Goal: Task Accomplishment & Management: Manage account settings

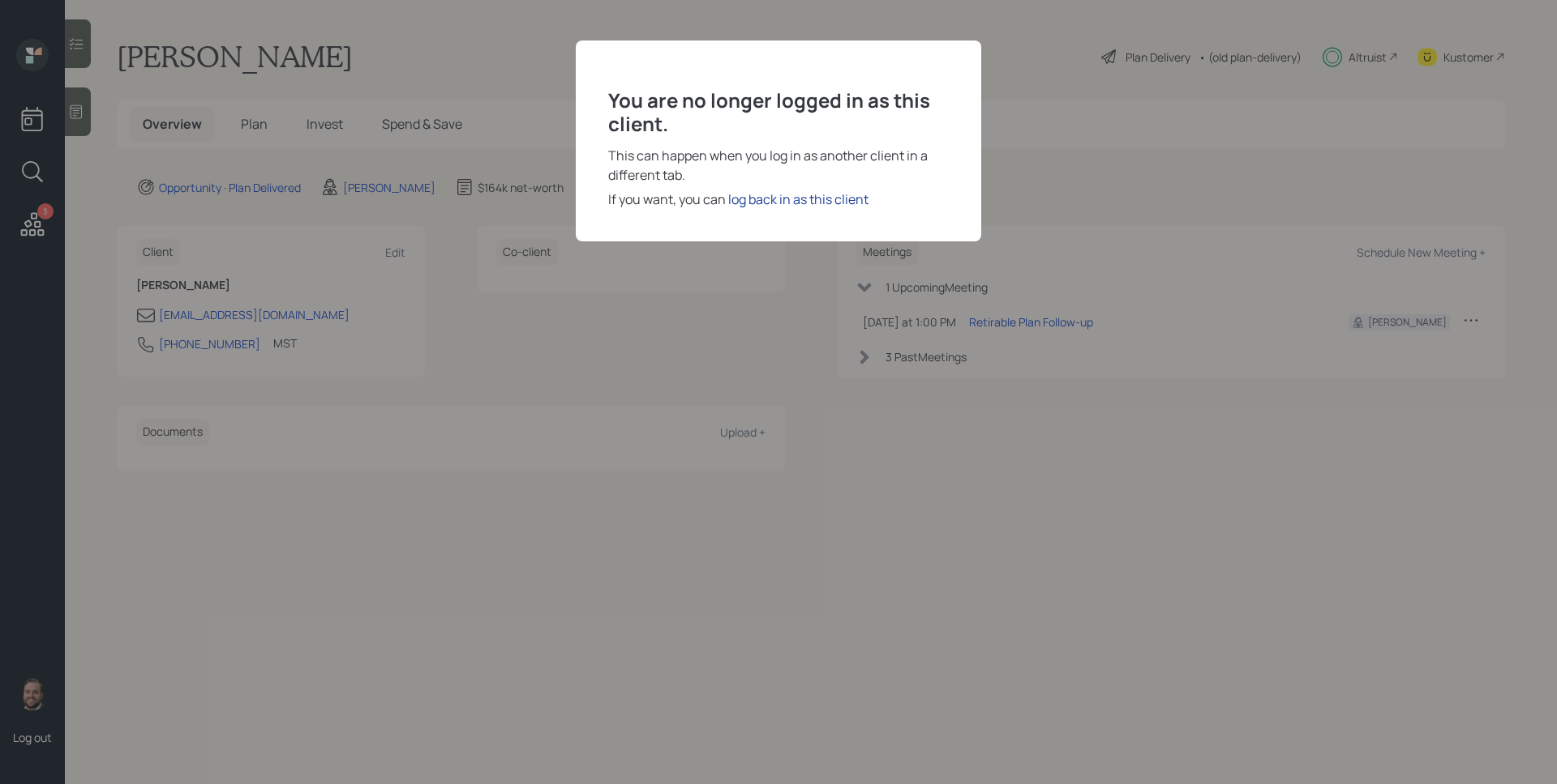
click at [805, 201] on div "log back in as this client" at bounding box center [798, 200] width 140 height 20
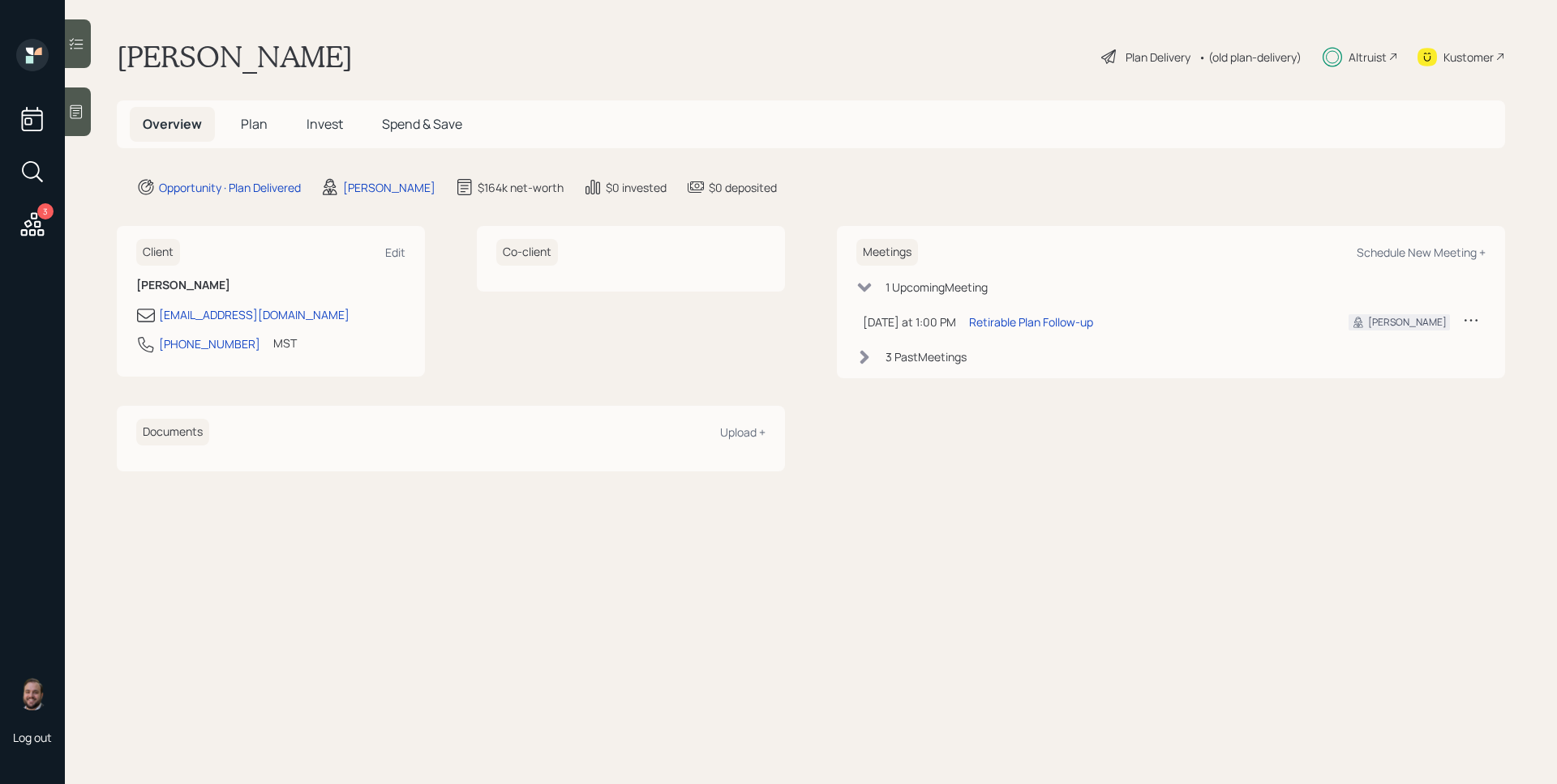
click at [260, 118] on span "Plan" at bounding box center [254, 124] width 27 height 18
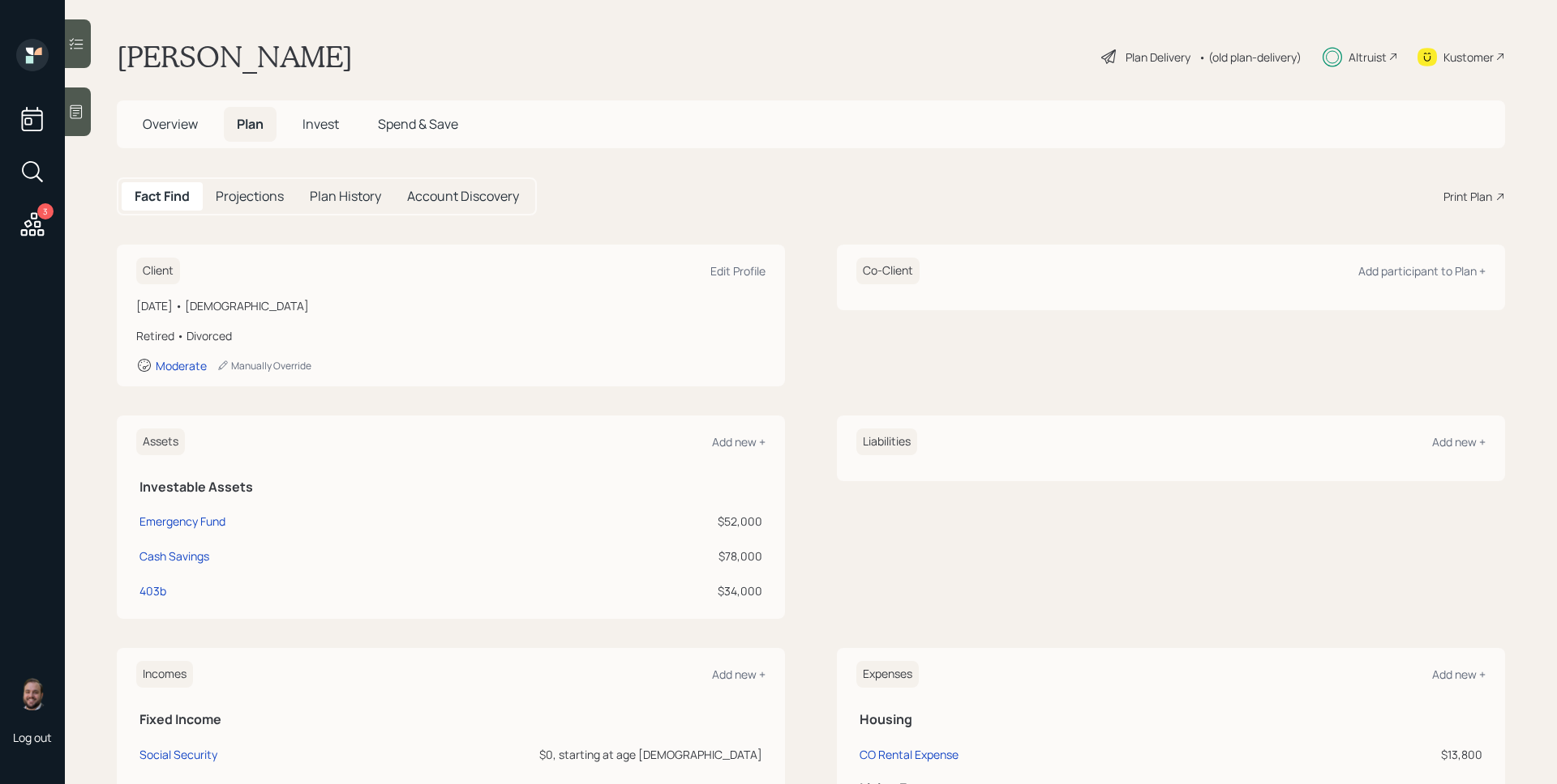
click at [307, 131] on span "Invest" at bounding box center [321, 124] width 36 height 18
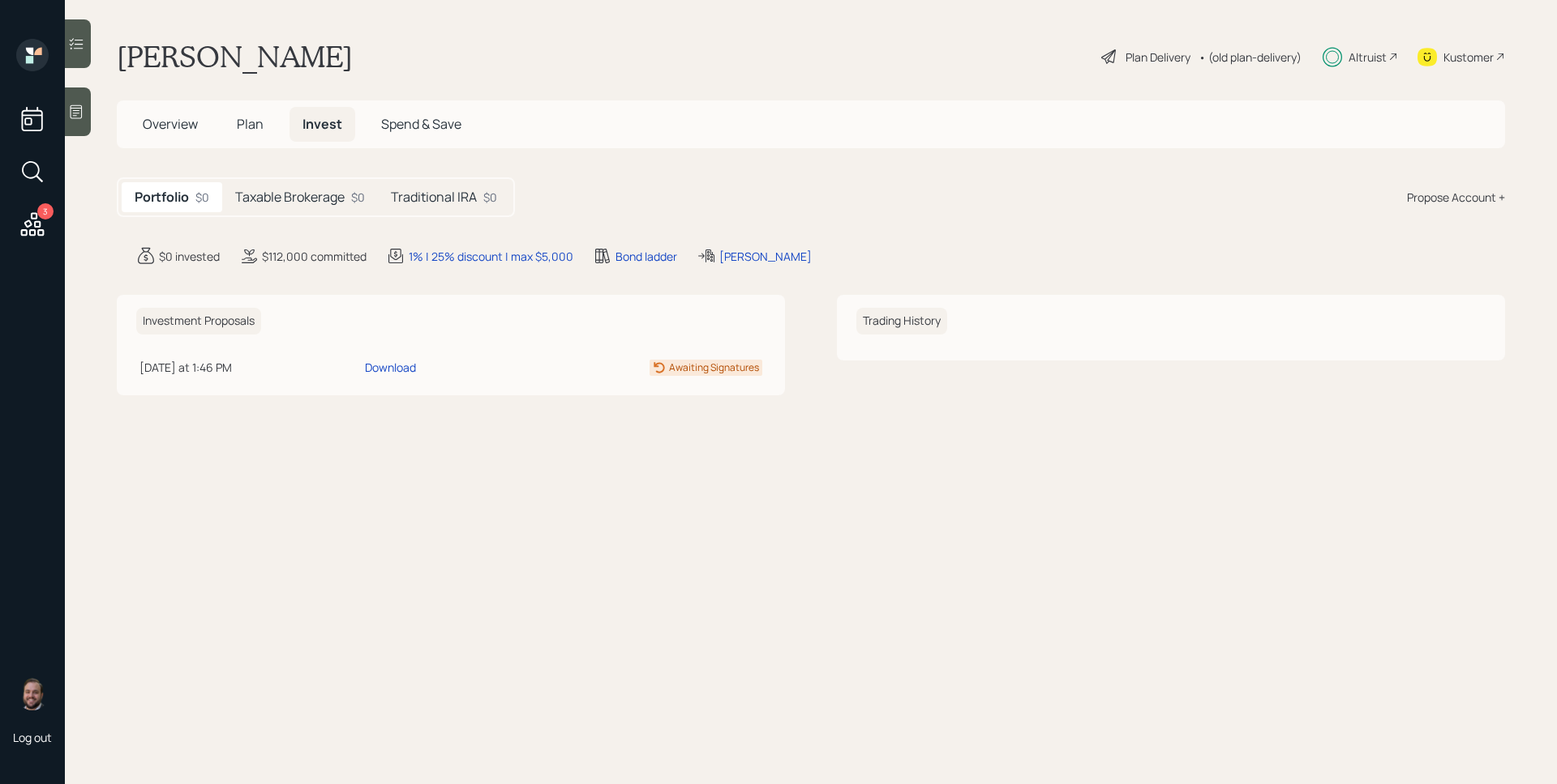
click at [324, 195] on h5 "Taxable Brokerage" at bounding box center [289, 197] width 109 height 15
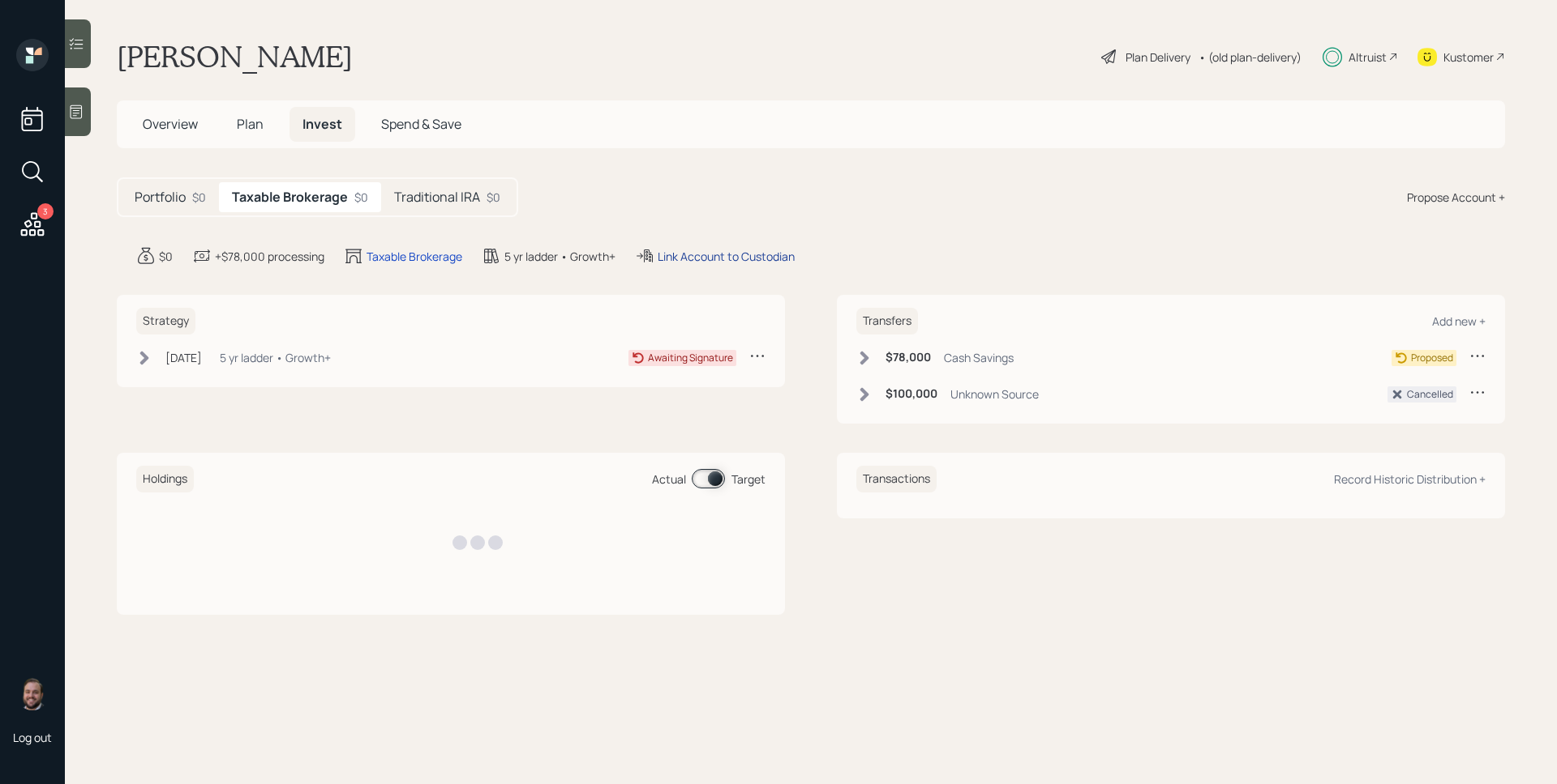
click at [714, 259] on div "Link Account to Custodian" at bounding box center [727, 257] width 137 height 17
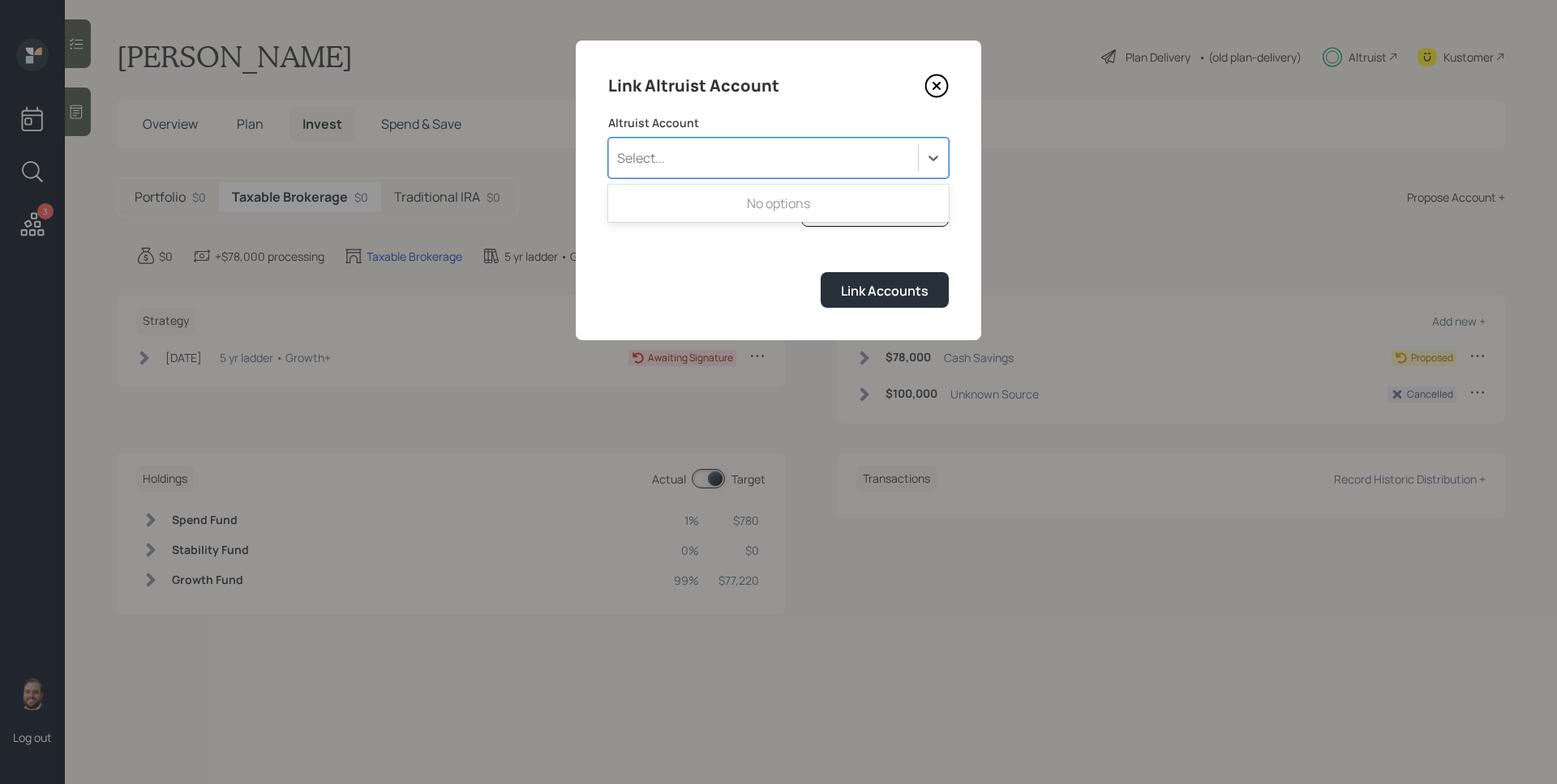
click at [797, 168] on div "Select..." at bounding box center [764, 158] width 309 height 28
click at [783, 98] on div "Link Altruist Account" at bounding box center [778, 86] width 341 height 26
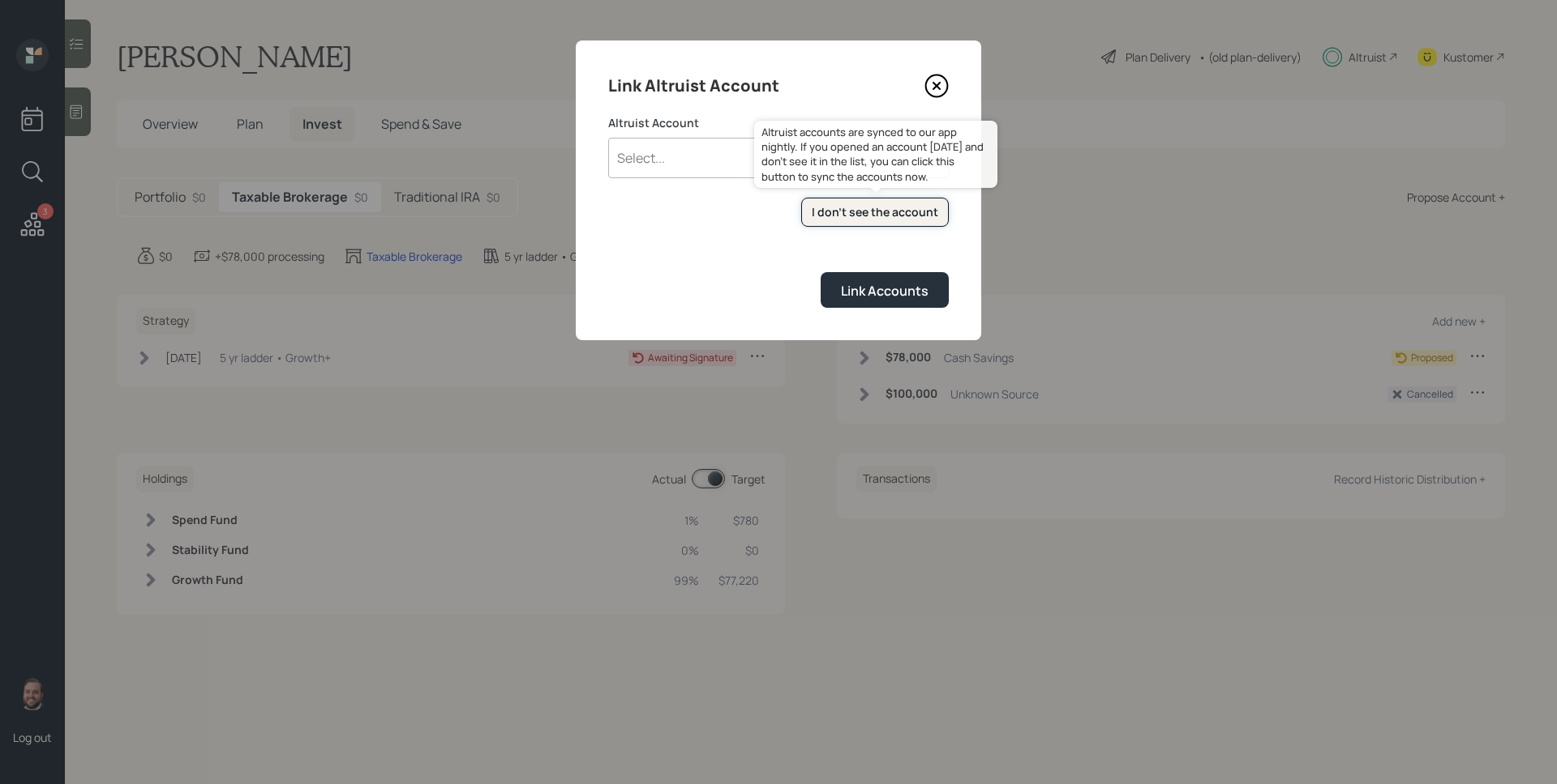
click at [883, 209] on div "I don't see the account" at bounding box center [875, 212] width 127 height 16
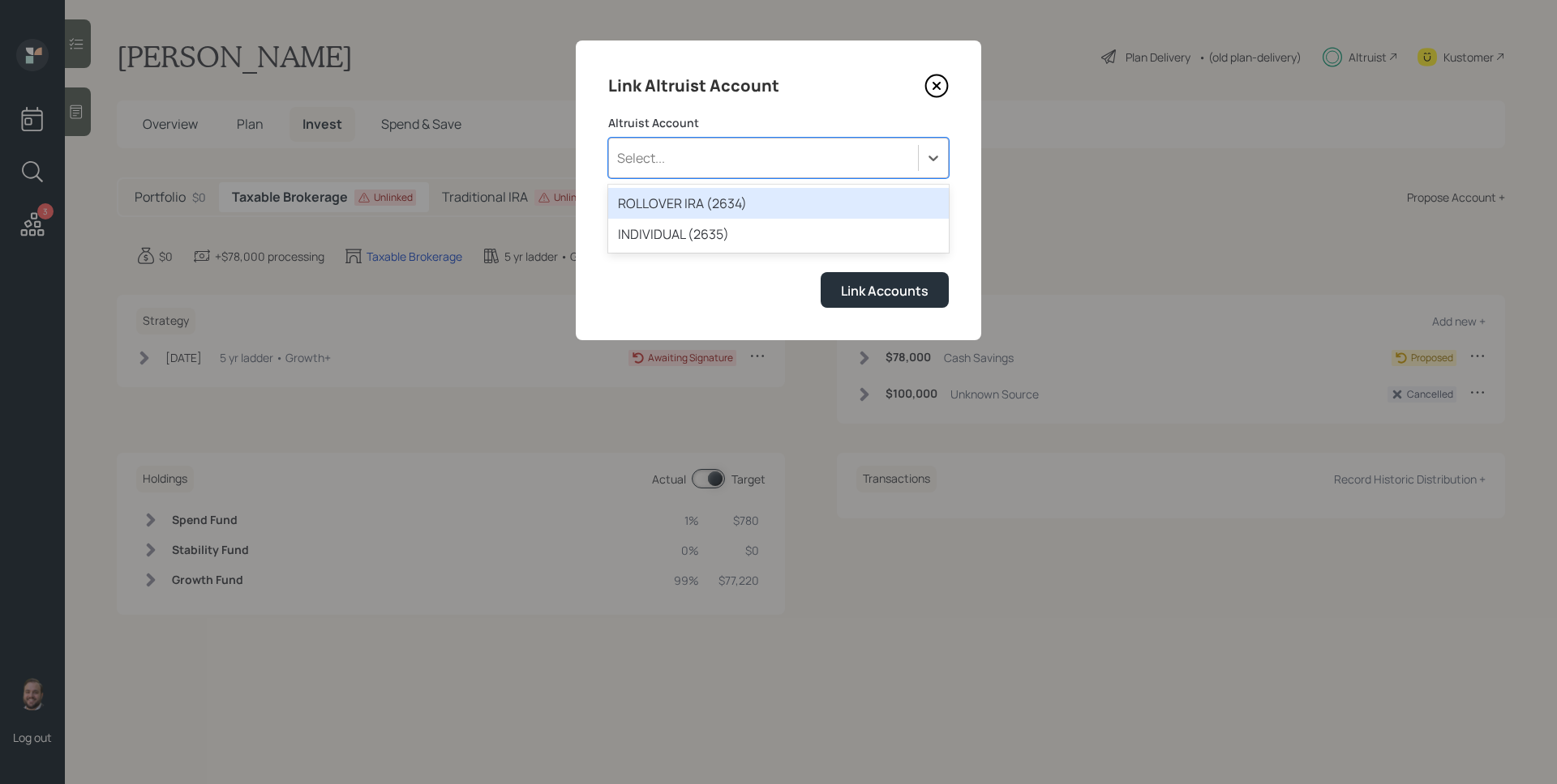
click at [675, 162] on div "Select..." at bounding box center [764, 158] width 309 height 28
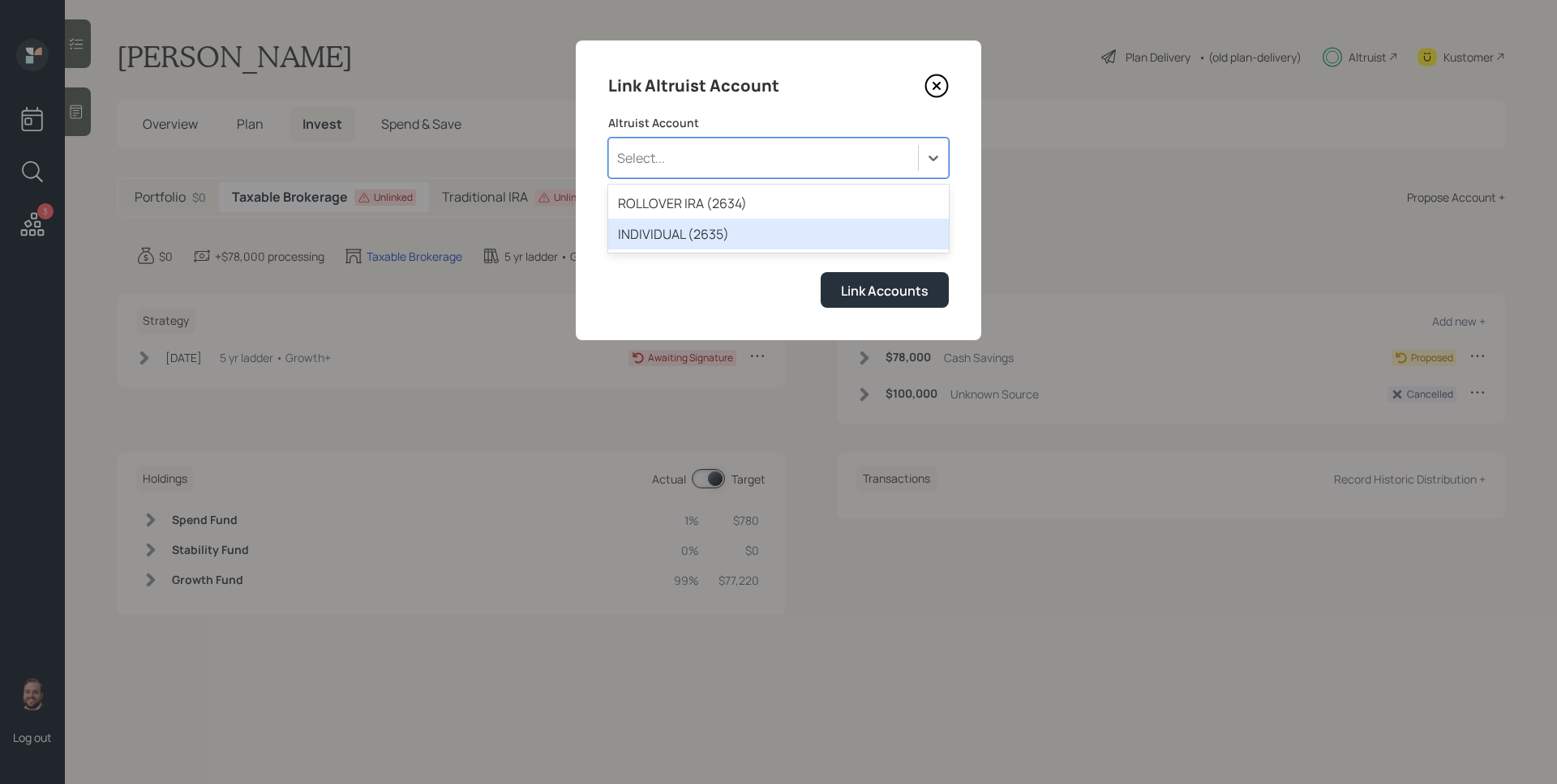
click at [699, 232] on div "INDIVIDUAL (2635)" at bounding box center [778, 234] width 341 height 31
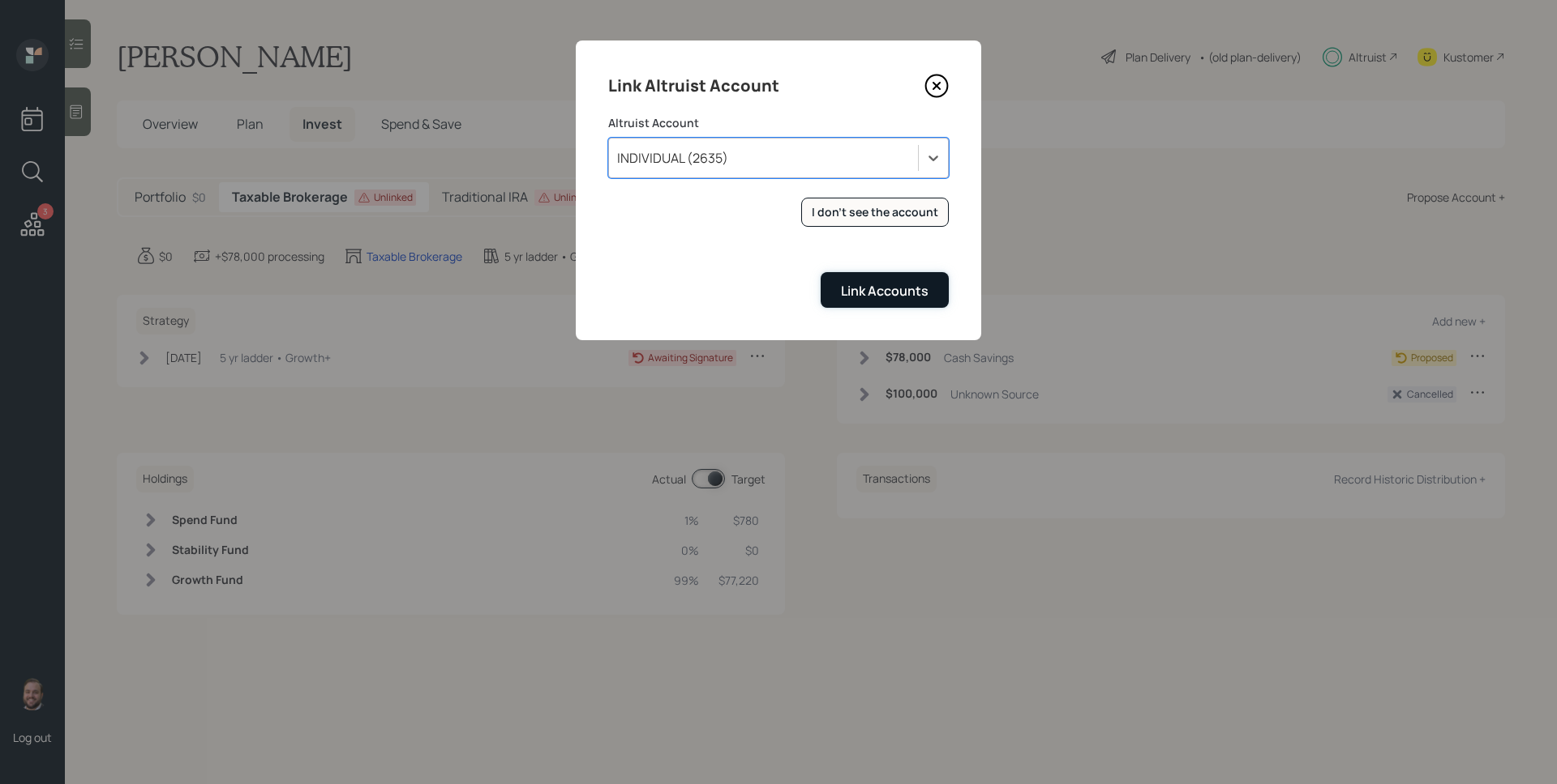
click at [886, 285] on div "Link Accounts" at bounding box center [884, 291] width 88 height 18
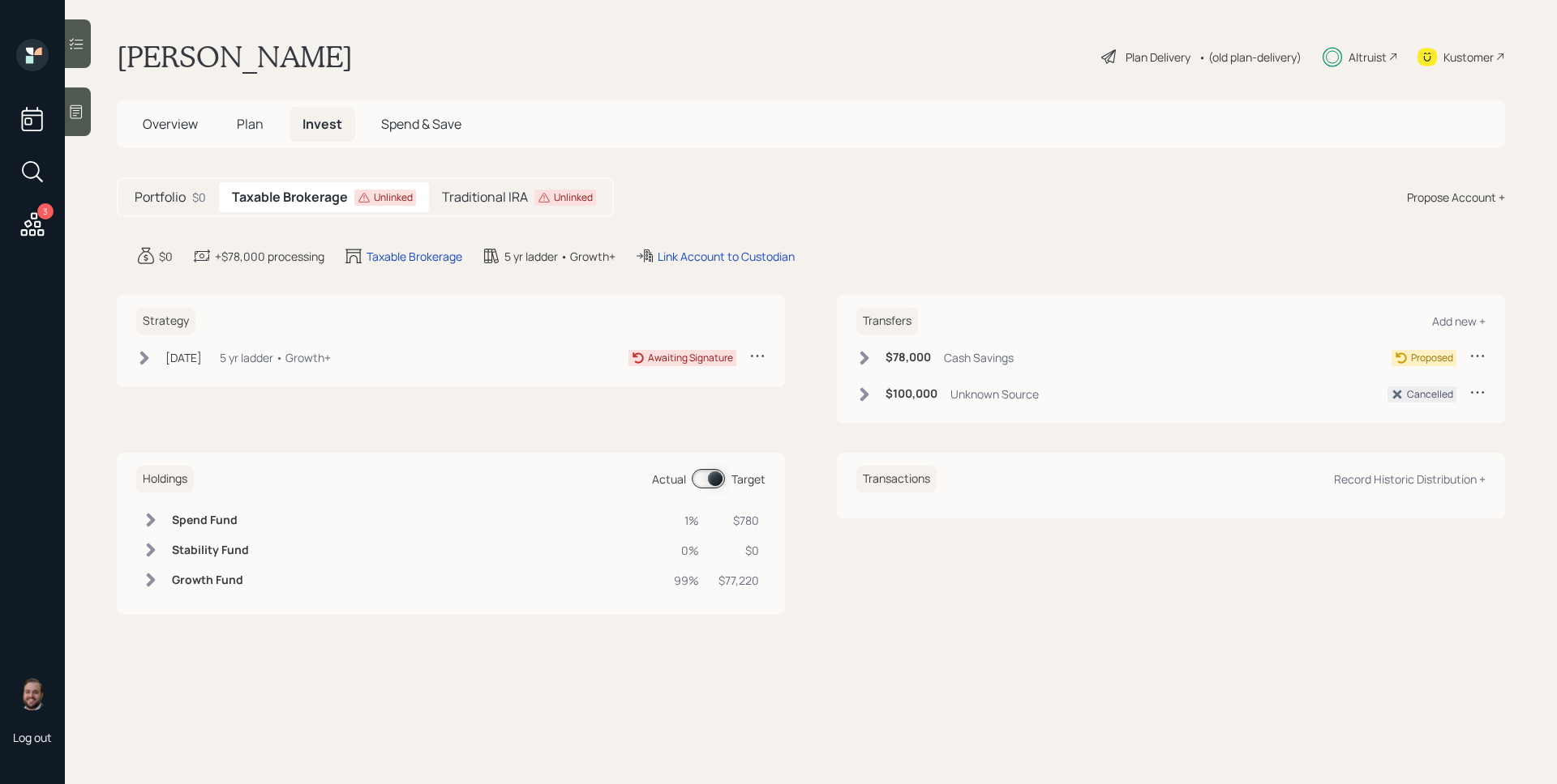
click at [538, 201] on icon at bounding box center [544, 198] width 13 height 13
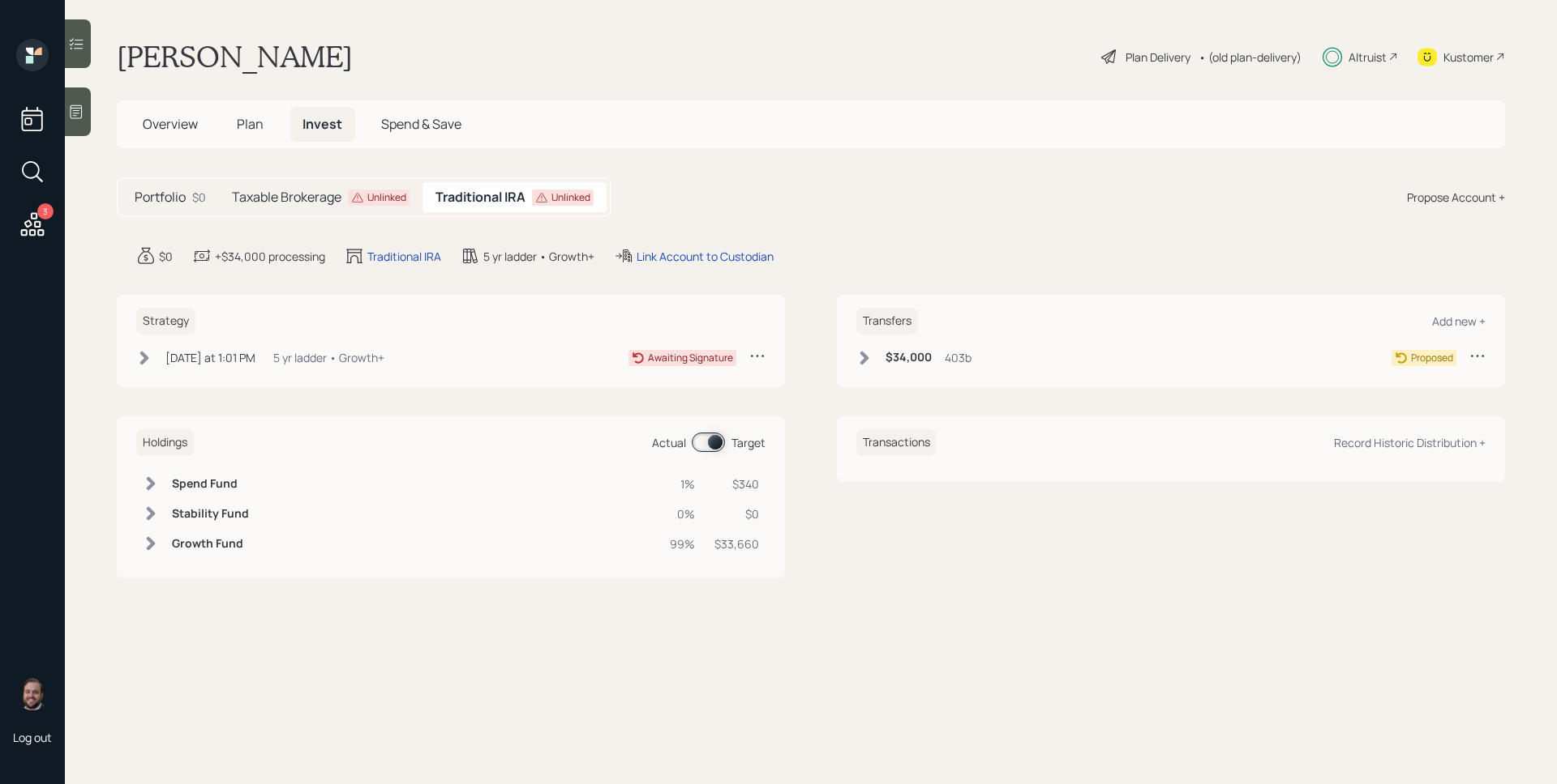
click at [333, 201] on h5 "Taxable Brokerage" at bounding box center [286, 197] width 109 height 15
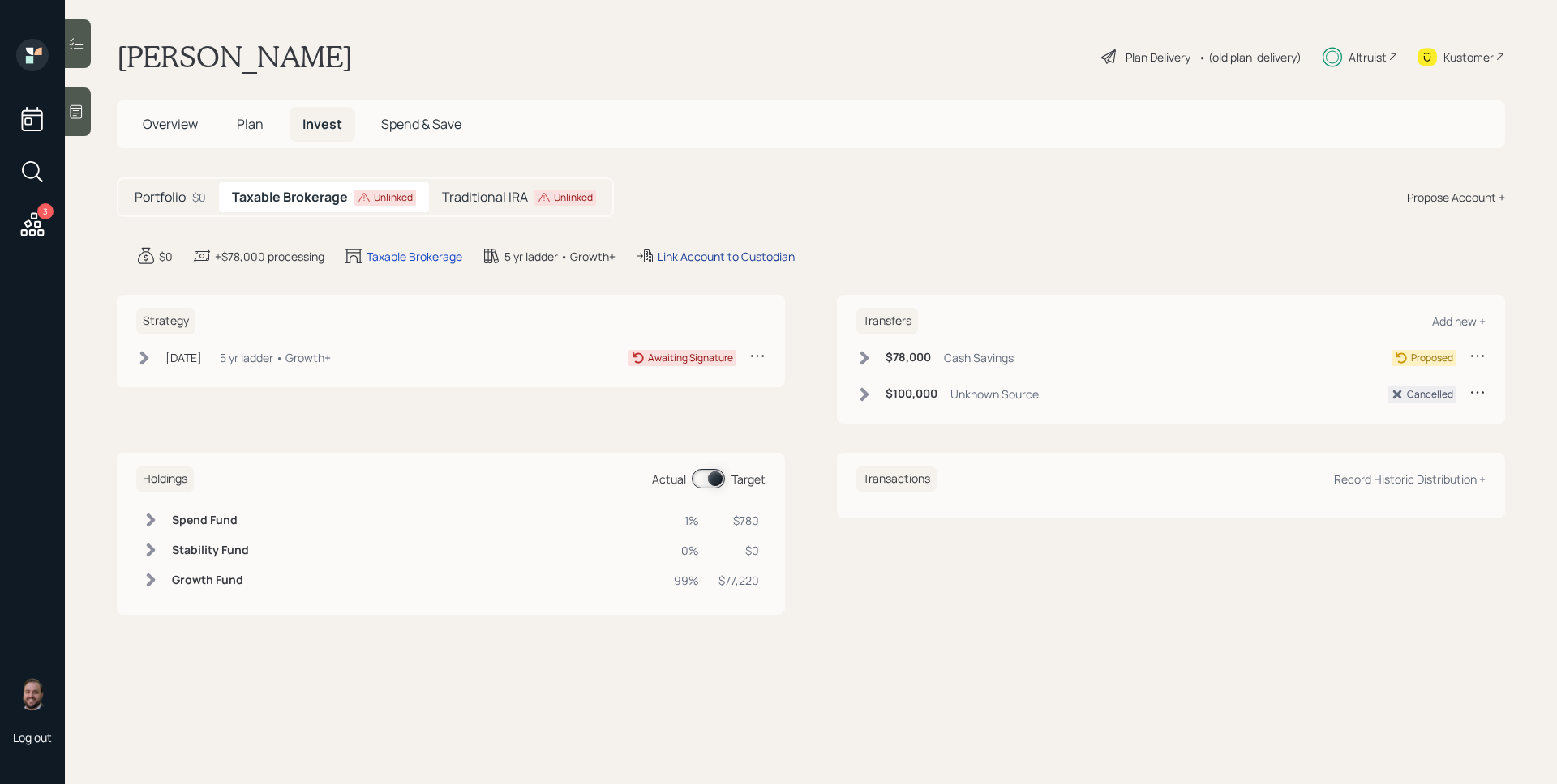
click at [741, 249] on div "Link Account to Custodian" at bounding box center [727, 257] width 137 height 17
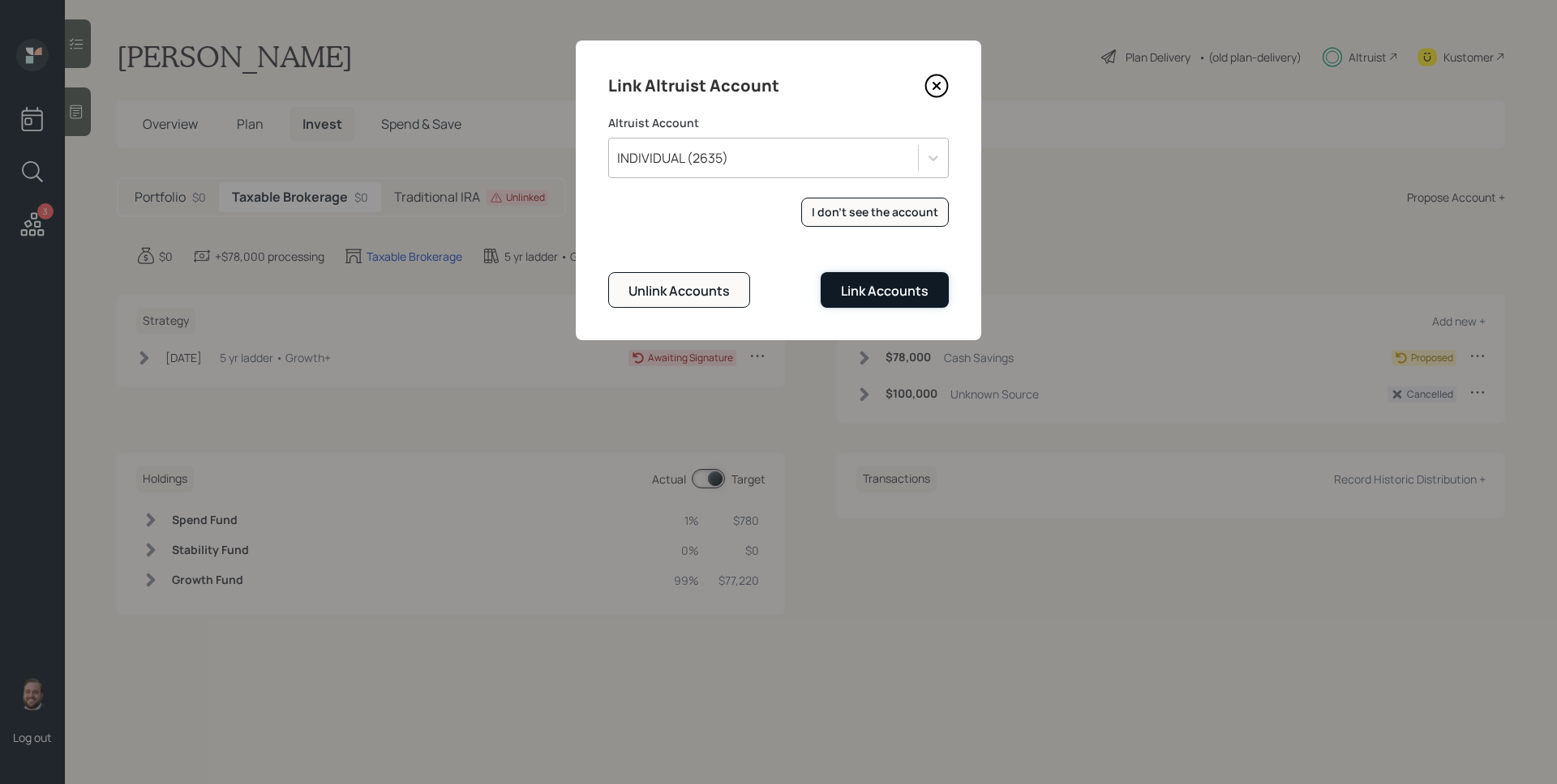
click at [906, 294] on div "Link Accounts" at bounding box center [884, 291] width 88 height 18
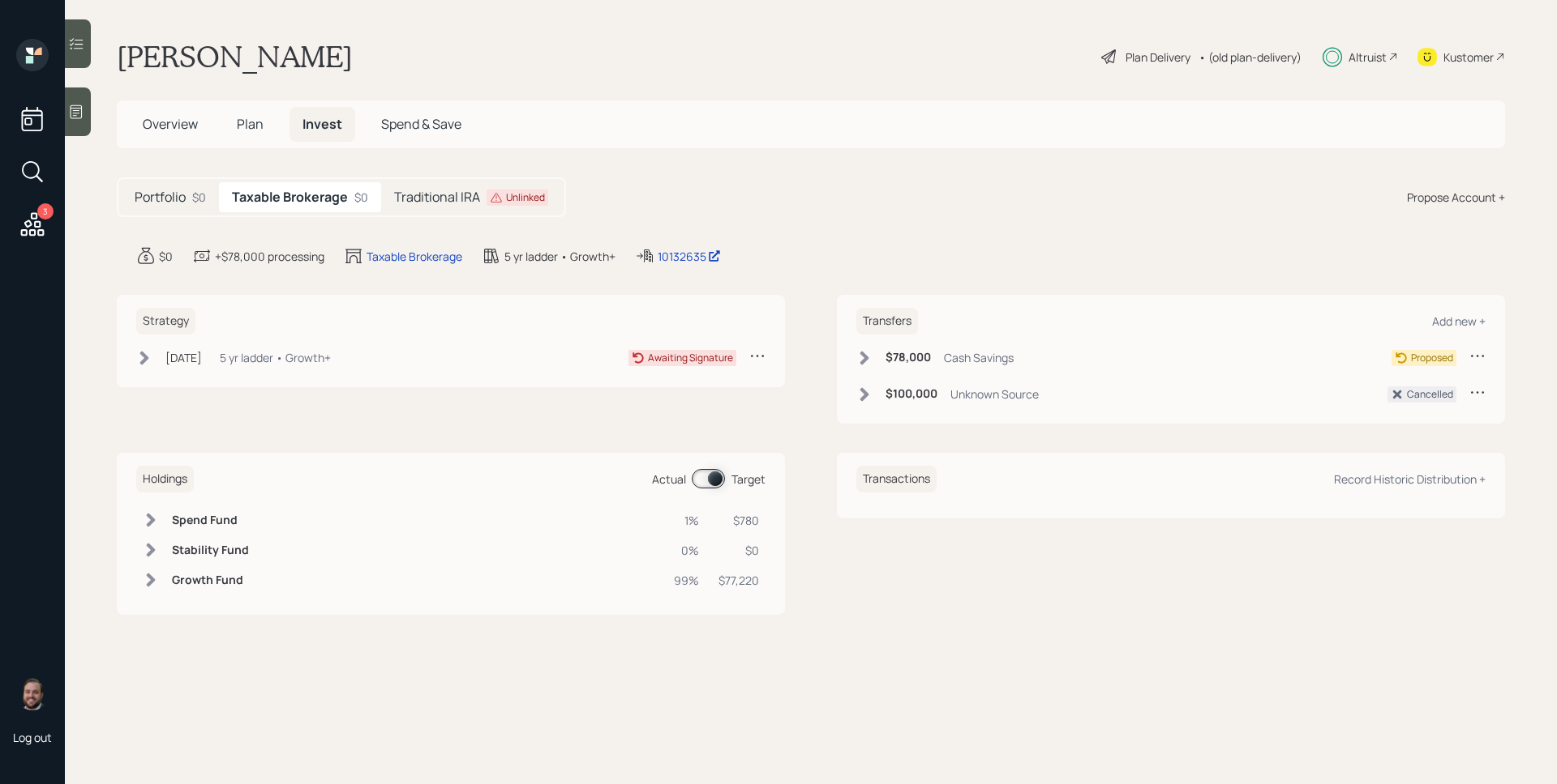
click at [511, 193] on div "Unlinked" at bounding box center [525, 198] width 39 height 14
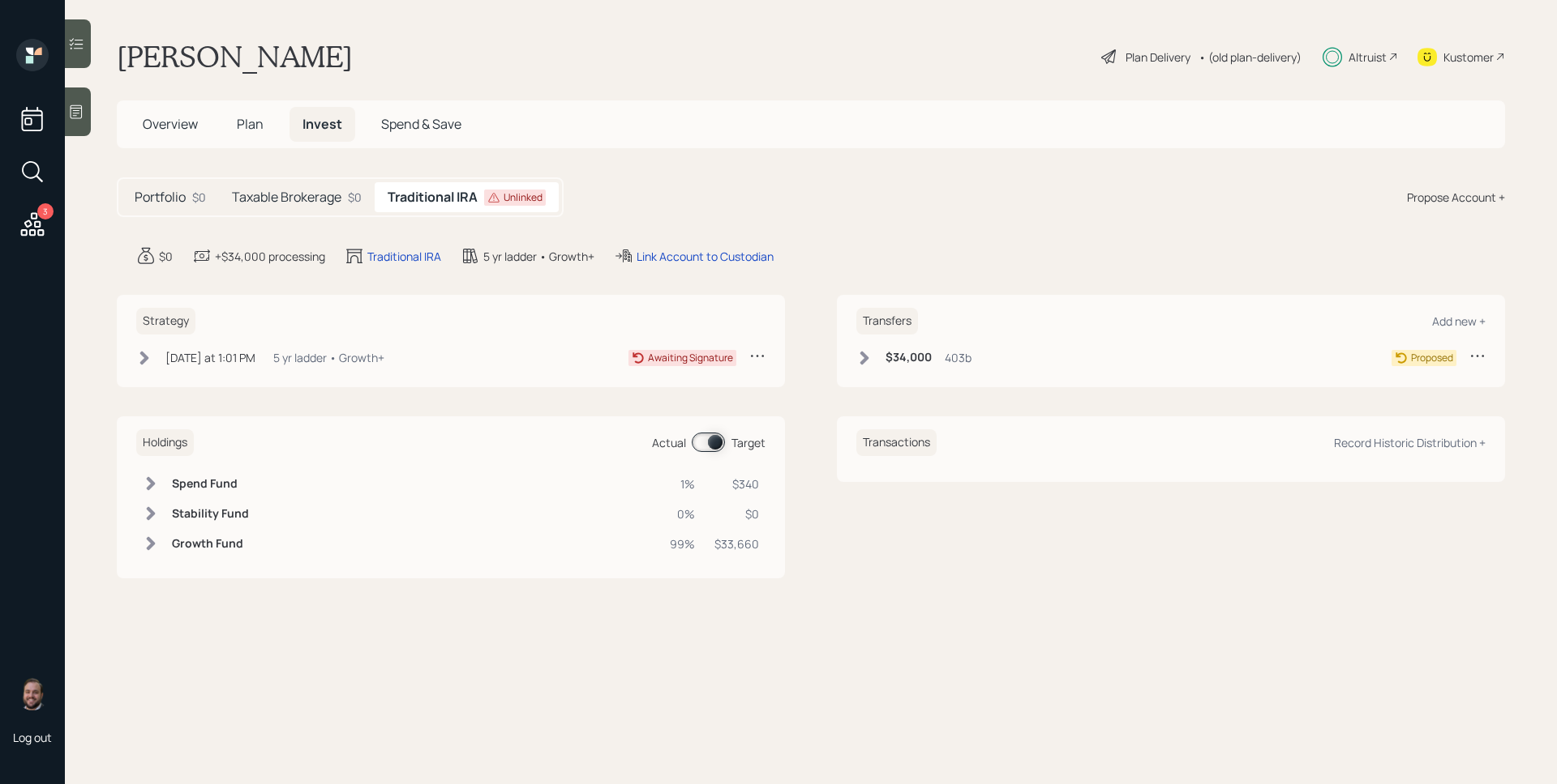
click at [730, 243] on main "Patricia Sandoval Plan Delivery • (old plan-delivery) Altruist Kustomer Overvie…" at bounding box center [811, 392] width 1492 height 784
click at [733, 248] on div "Link Account to Custodian" at bounding box center [705, 257] width 137 height 17
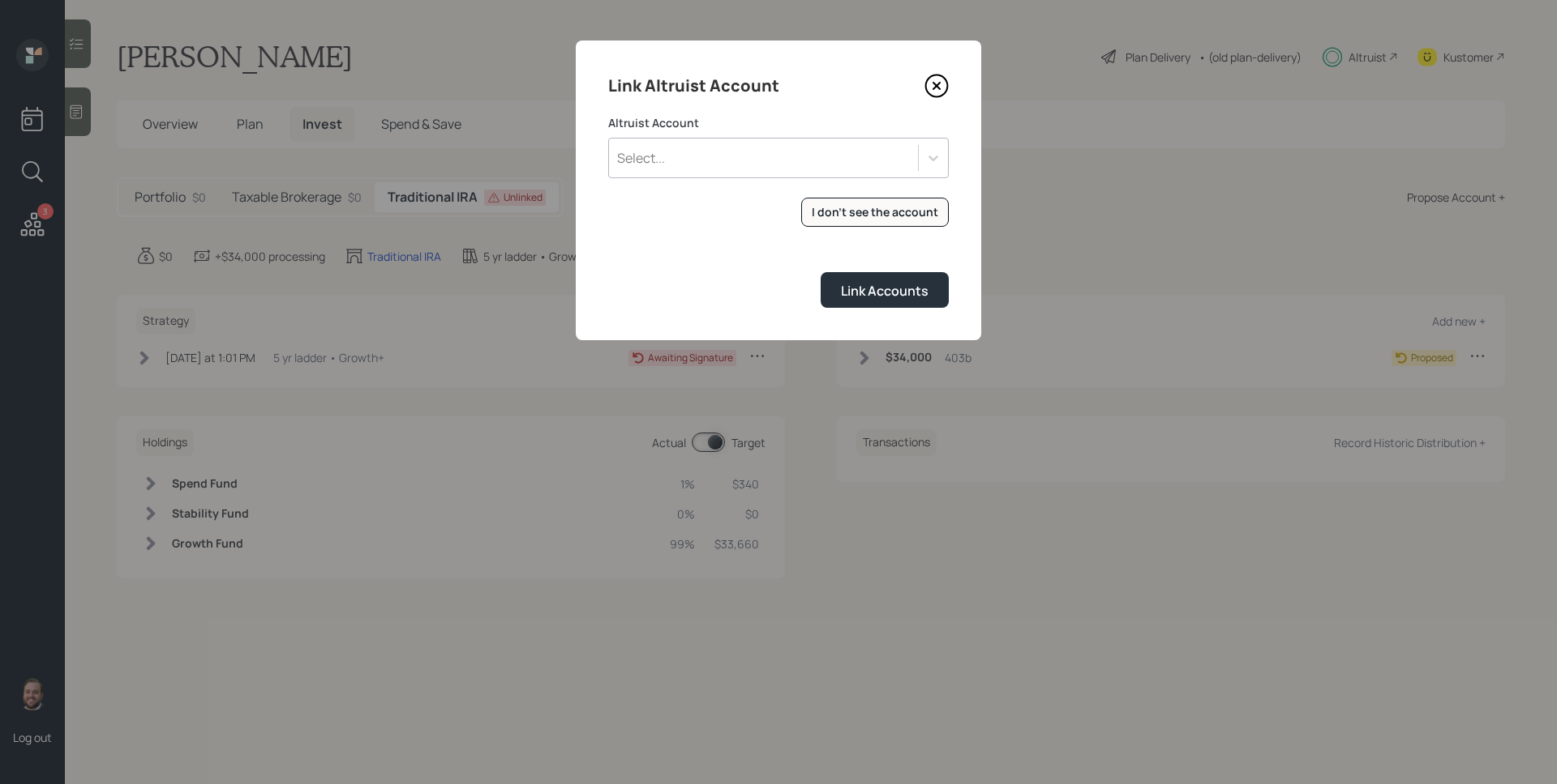
click at [788, 158] on div "Select..." at bounding box center [764, 158] width 309 height 28
click at [769, 192] on div "ROLLOVER IRA (2634)" at bounding box center [778, 203] width 341 height 31
click at [774, 266] on form "Altruist Account option ROLLOVER IRA (2634), selected. Select is focused ,type …" at bounding box center [778, 211] width 341 height 193
click at [872, 295] on div "Link Accounts" at bounding box center [884, 291] width 88 height 18
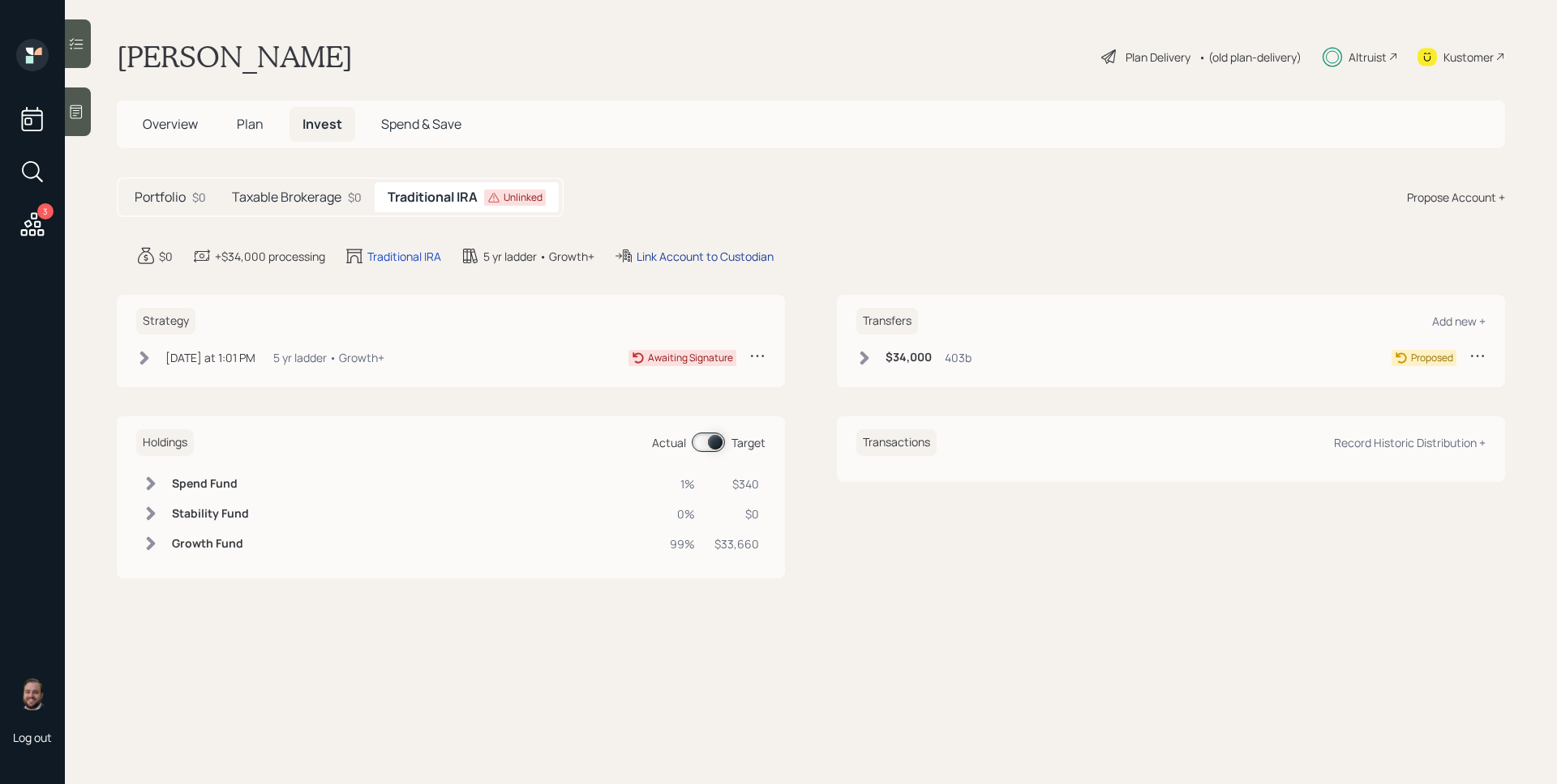
click at [699, 257] on div "Link Account to Custodian" at bounding box center [705, 257] width 137 height 17
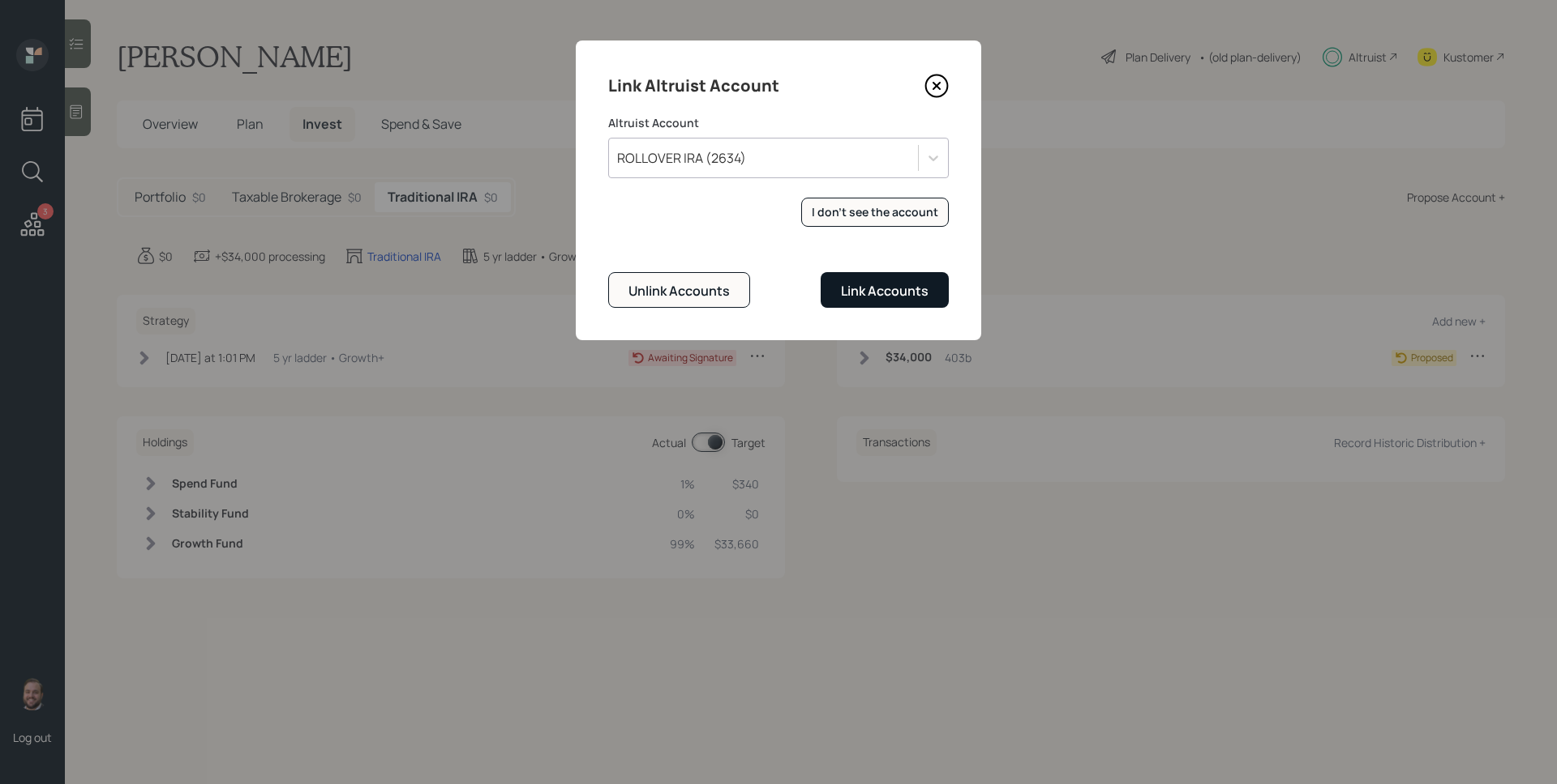
drag, startPoint x: 926, startPoint y: 313, endPoint x: 918, endPoint y: 294, distance: 20.6
click at [926, 312] on div "Link Altruist Account Altruist Account ROLLOVER IRA (2634) I don't see the acco…" at bounding box center [778, 191] width 406 height 300
click at [918, 293] on div "Link Accounts" at bounding box center [884, 291] width 88 height 18
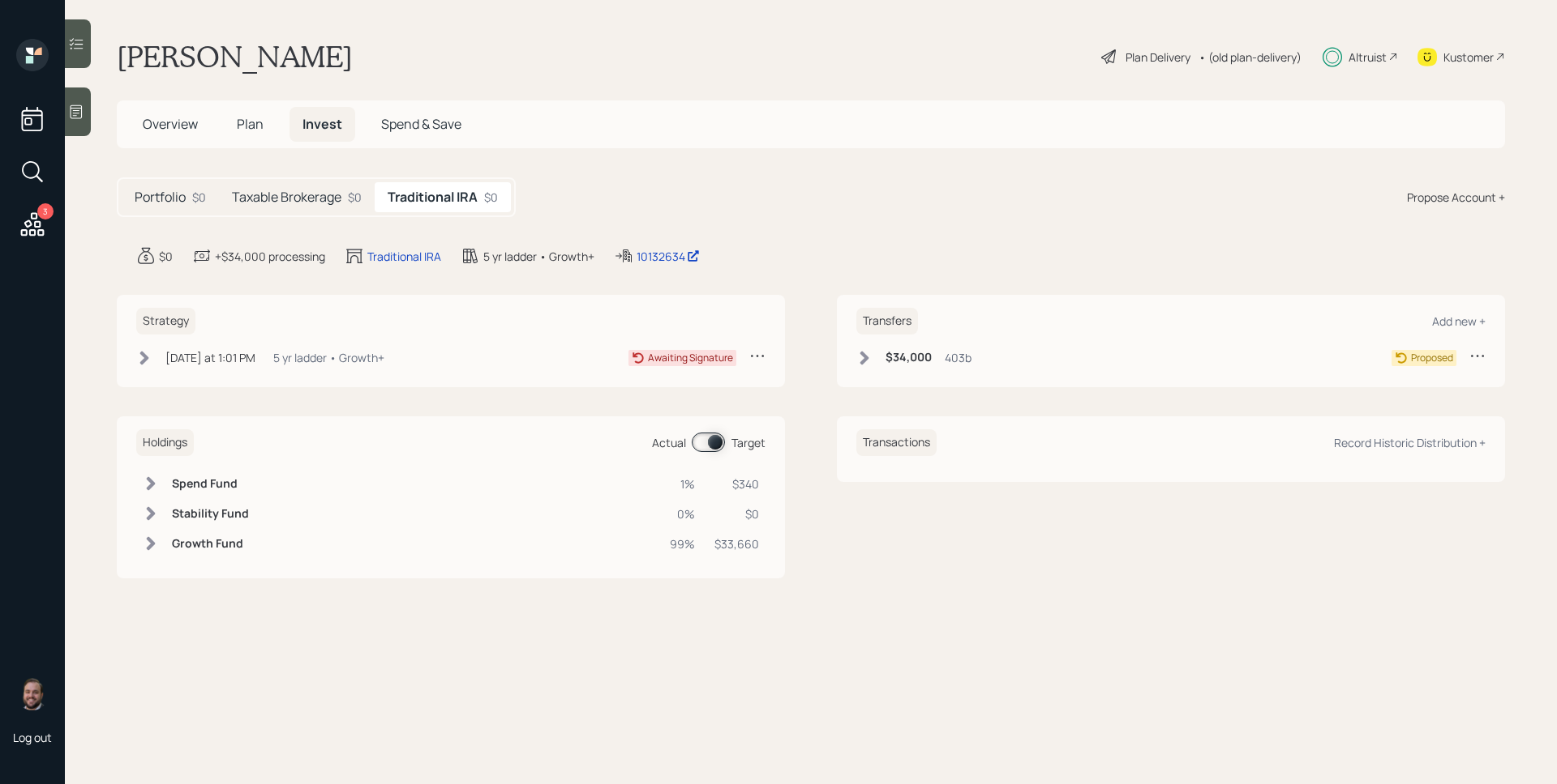
click at [1047, 219] on main "Patricia Sandoval Plan Delivery • (old plan-delivery) Altruist Kustomer Overvie…" at bounding box center [811, 392] width 1492 height 784
